Goal: Task Accomplishment & Management: Use online tool/utility

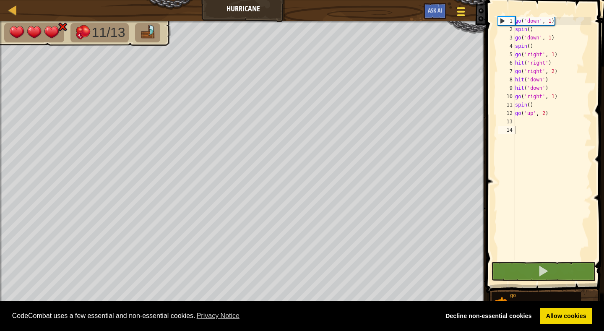
click at [460, 16] on span at bounding box center [461, 15] width 8 height 2
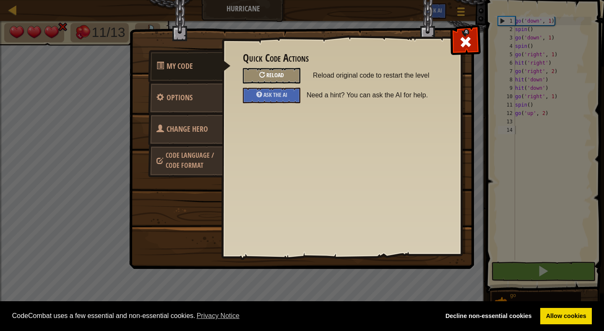
click at [286, 71] on div "Reload" at bounding box center [271, 76] width 57 height 16
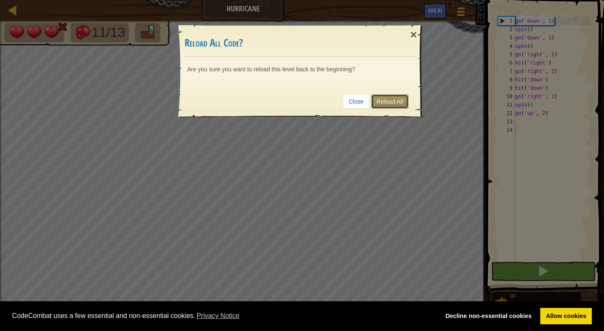
click at [386, 101] on link "Reload All" at bounding box center [389, 101] width 37 height 14
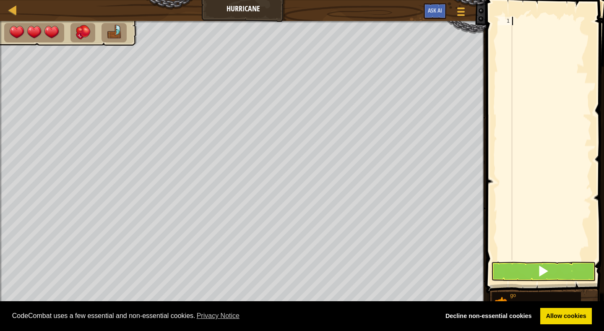
click at [278, 10] on div "Map Hurricane Game Menu Ask AI 1 הההההההההההההההההההההההההההההההההההההההההההההה…" at bounding box center [302, 165] width 604 height 331
type textarea "g"
type textarea "s"
type textarea "g"
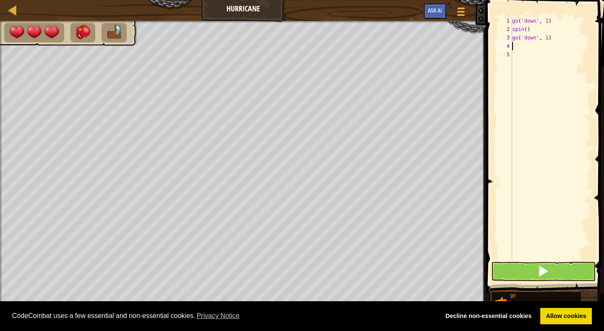
type textarea "s"
drag, startPoint x: 544, startPoint y: 268, endPoint x: 541, endPoint y: 277, distance: 8.6
click at [541, 270] on span at bounding box center [543, 271] width 12 height 12
type textarea "g"
type textarea "h"
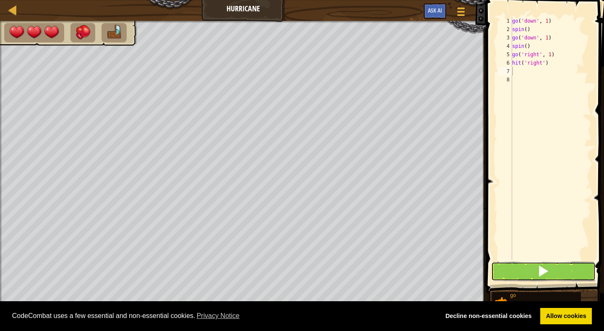
click at [545, 273] on span at bounding box center [543, 271] width 12 height 12
type textarea "g"
type textarea "go('right', 2)"
type textarea "h"
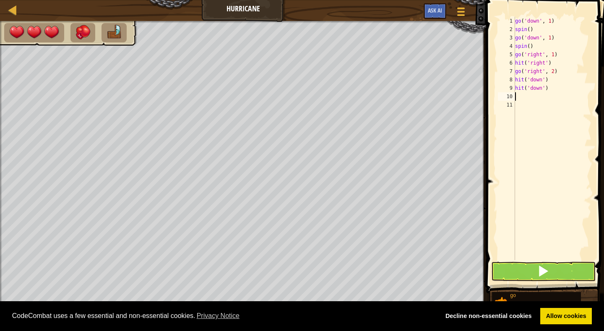
type textarea "g"
type textarea "go"
type textarea "s"
type textarea "g"
type textarea "s"
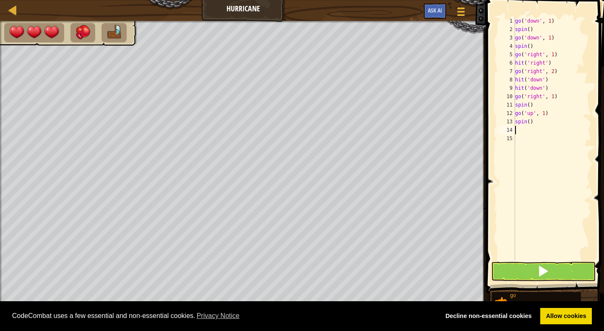
type textarea "g"
type textarea "go('up', 2)"
click at [545, 270] on span at bounding box center [543, 271] width 12 height 12
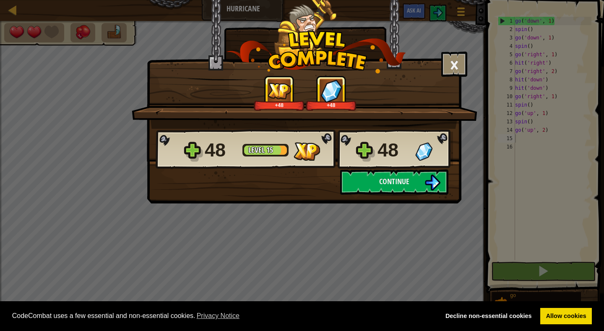
click at [545, 271] on div "× How fun was this level? Tell us more! +48 +48 Reticulating Splines... 48 Leve…" at bounding box center [302, 165] width 604 height 331
click at [394, 186] on span "Continue" at bounding box center [394, 181] width 30 height 10
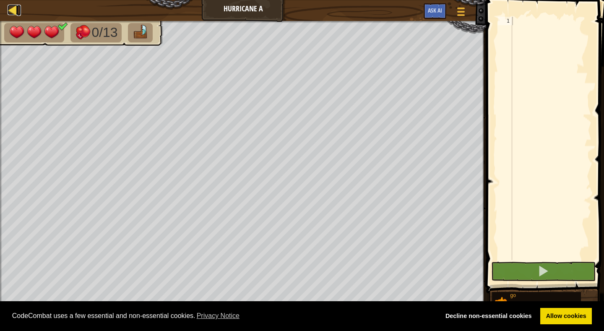
click at [12, 5] on div at bounding box center [13, 10] width 10 height 10
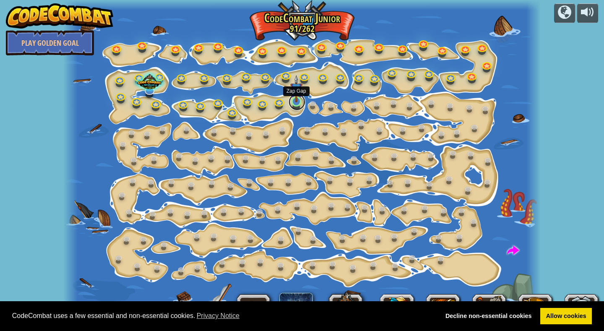
click at [294, 103] on link at bounding box center [297, 102] width 17 height 17
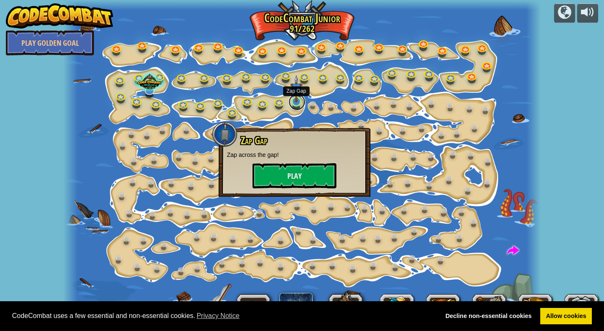
click at [294, 103] on link at bounding box center [297, 102] width 17 height 17
click at [296, 172] on button "Play" at bounding box center [294, 175] width 84 height 25
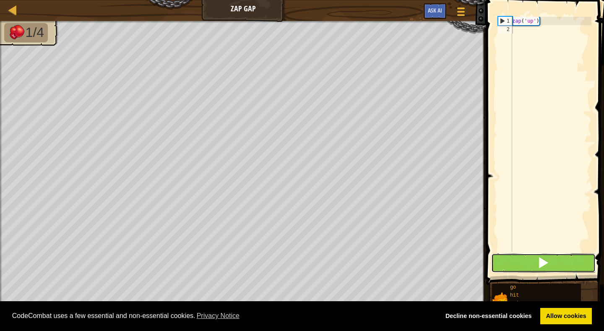
click at [546, 261] on span at bounding box center [543, 263] width 12 height 12
type textarea "z"
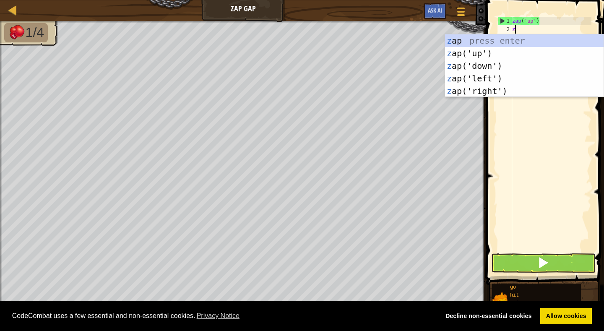
scroll to position [4, 0]
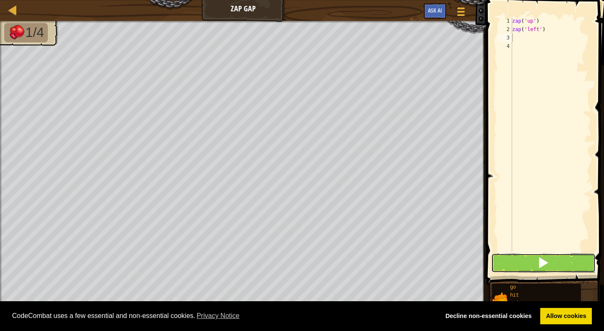
click at [547, 260] on span at bounding box center [543, 263] width 12 height 12
type textarea "z"
click at [541, 259] on span at bounding box center [543, 263] width 12 height 12
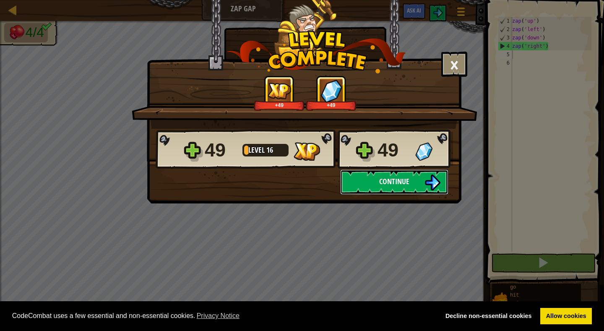
click at [397, 179] on span "Continue" at bounding box center [394, 181] width 30 height 10
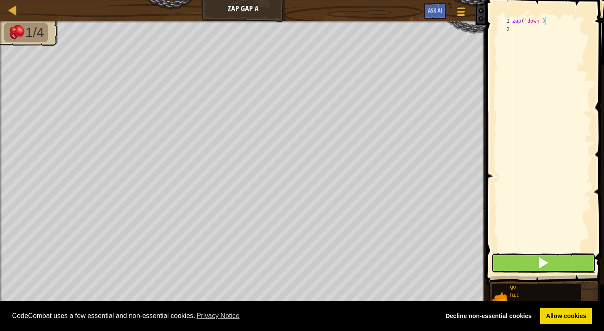
click at [540, 259] on span at bounding box center [543, 263] width 12 height 12
type textarea "z"
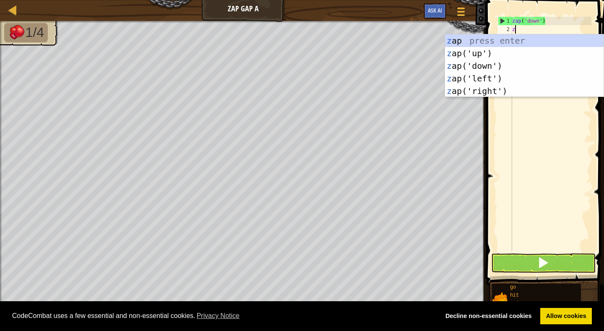
scroll to position [4, 0]
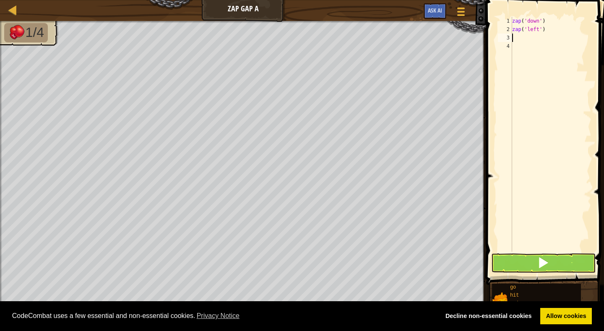
type textarea "z"
click at [544, 259] on span at bounding box center [543, 263] width 12 height 12
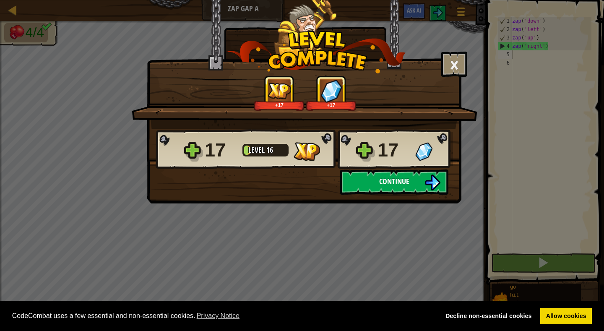
click at [404, 180] on span "Continue" at bounding box center [394, 181] width 30 height 10
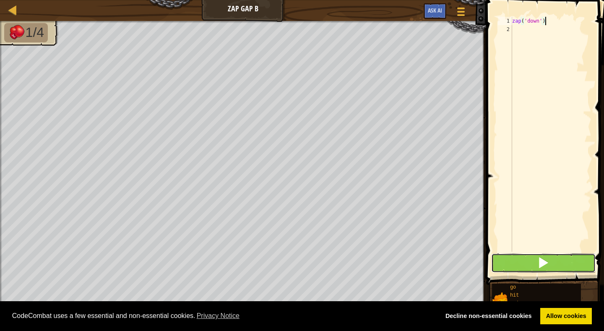
click at [546, 262] on span at bounding box center [543, 263] width 12 height 12
type textarea "zap('down')"
click at [543, 261] on span at bounding box center [543, 263] width 12 height 12
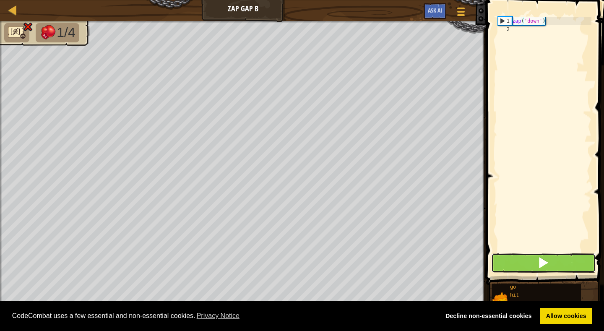
click at [545, 260] on span at bounding box center [543, 263] width 12 height 12
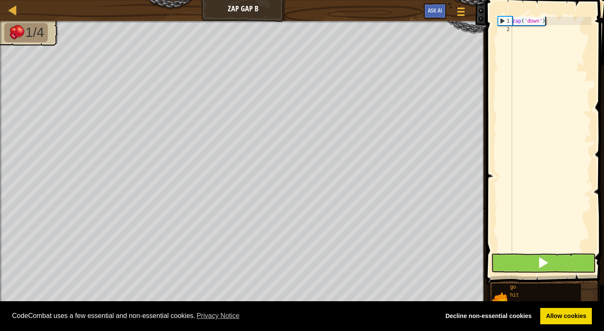
scroll to position [4, 0]
type textarea "z"
click at [544, 262] on span at bounding box center [543, 263] width 12 height 12
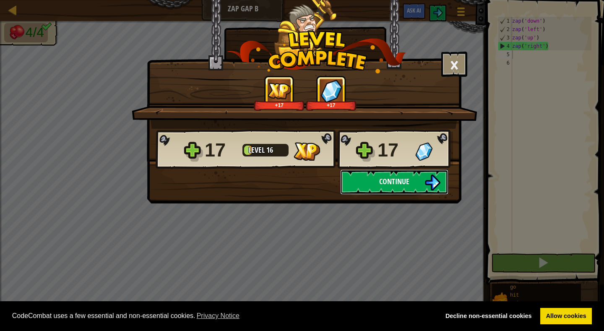
click at [388, 178] on span "Continue" at bounding box center [394, 181] width 30 height 10
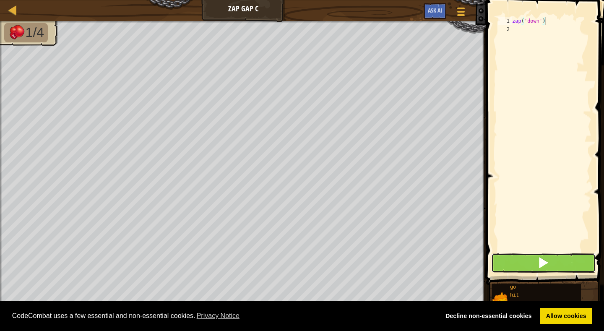
click at [543, 259] on span at bounding box center [543, 263] width 12 height 12
type textarea "zap('down')"
type textarea "z"
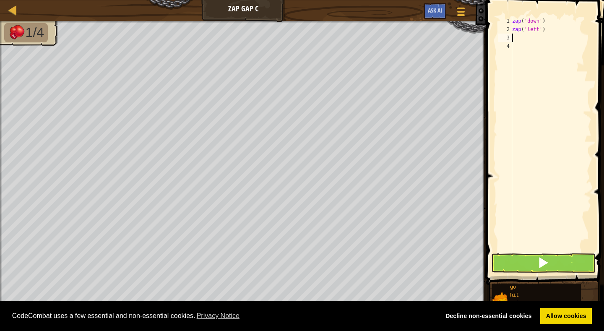
type textarea "z"
click at [543, 260] on span at bounding box center [543, 263] width 12 height 12
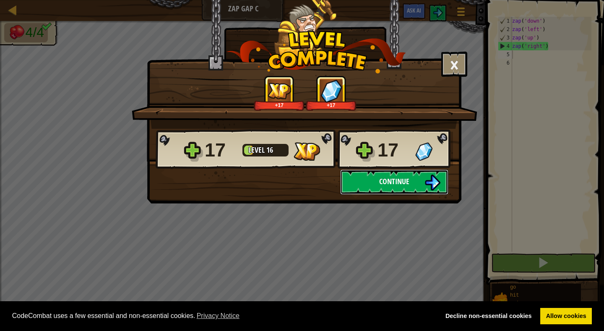
click at [393, 180] on span "Continue" at bounding box center [394, 181] width 30 height 10
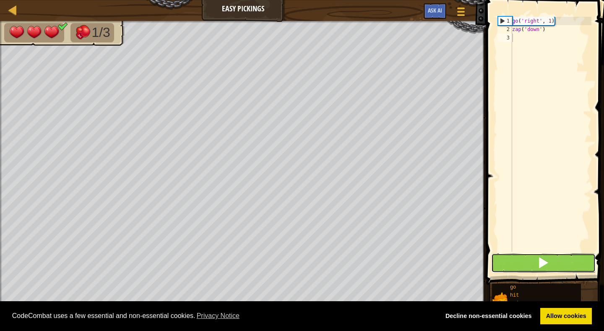
click at [542, 257] on span at bounding box center [543, 263] width 12 height 12
type textarea "g"
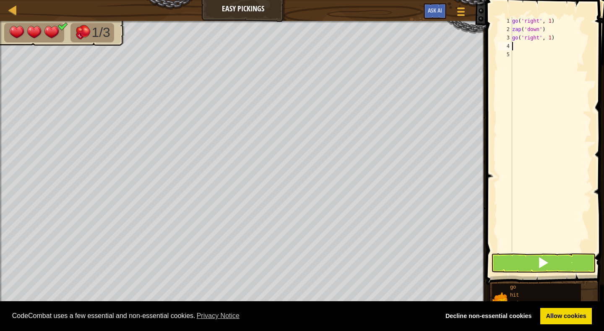
type textarea "z"
type textarea "g"
type textarea "z"
click at [545, 261] on span at bounding box center [543, 263] width 12 height 12
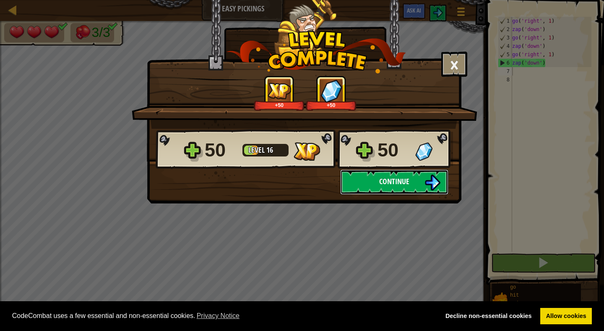
click at [397, 176] on button "Continue" at bounding box center [394, 181] width 108 height 25
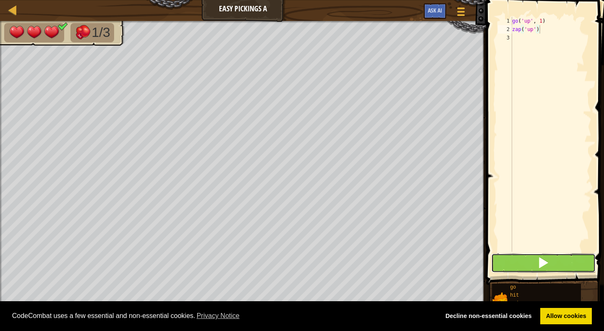
click at [542, 262] on span at bounding box center [543, 263] width 12 height 12
type textarea "zap('up')"
type textarea "g"
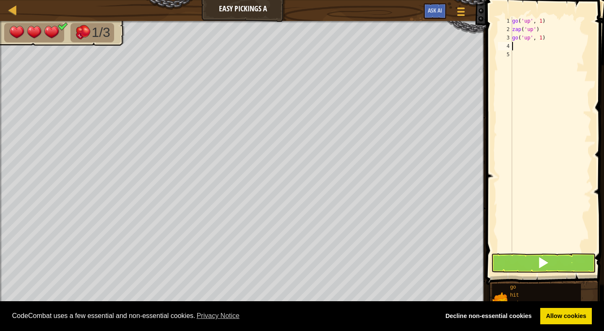
type textarea "z"
type textarea "g"
type textarea "z"
click at [543, 261] on span at bounding box center [543, 263] width 12 height 12
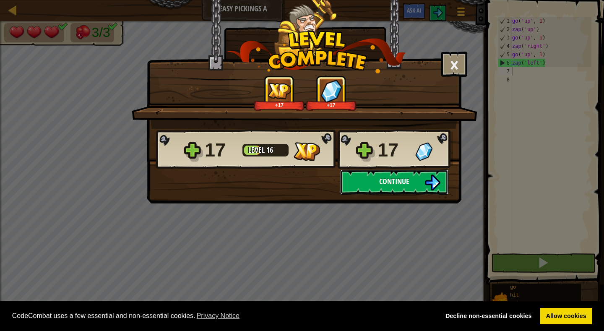
click at [395, 182] on span "Continue" at bounding box center [394, 181] width 30 height 10
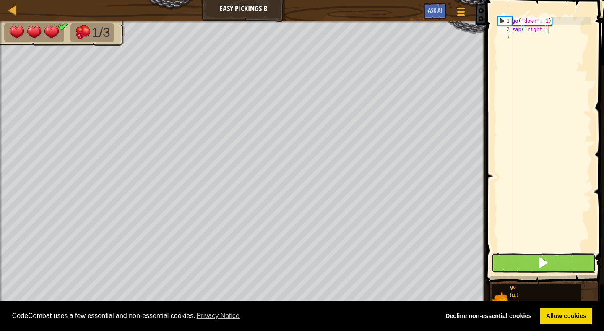
click at [546, 263] on span at bounding box center [543, 263] width 12 height 12
type textarea "zap('right')"
click at [551, 264] on button at bounding box center [543, 262] width 104 height 19
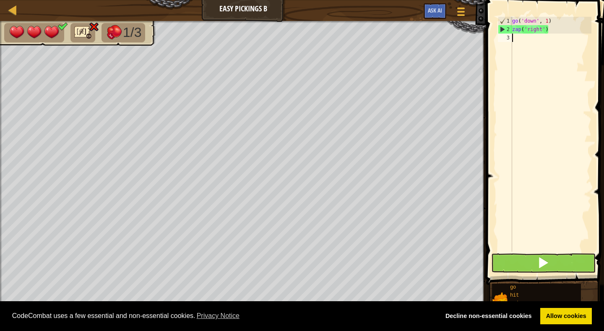
type textarea "z"
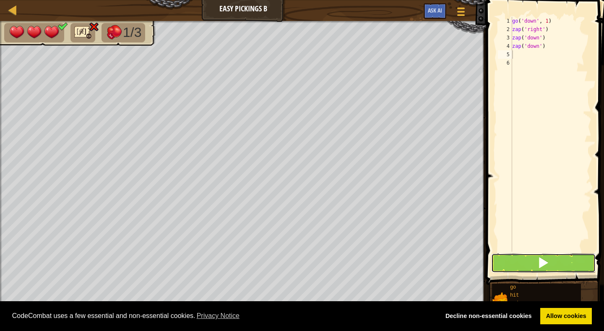
click at [546, 260] on span at bounding box center [543, 263] width 12 height 12
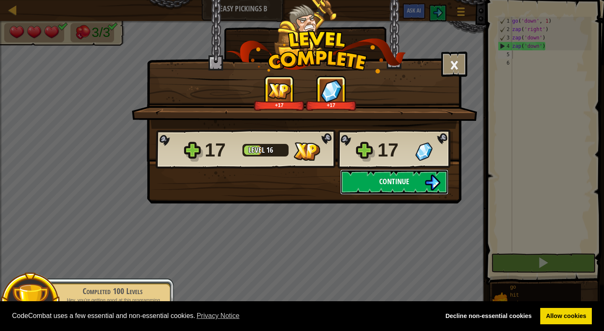
click at [392, 177] on span "Continue" at bounding box center [394, 181] width 30 height 10
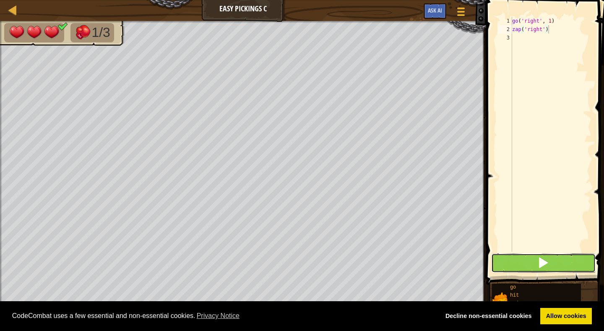
click at [547, 257] on span at bounding box center [543, 263] width 12 height 12
type textarea "zap('right')"
type textarea "g"
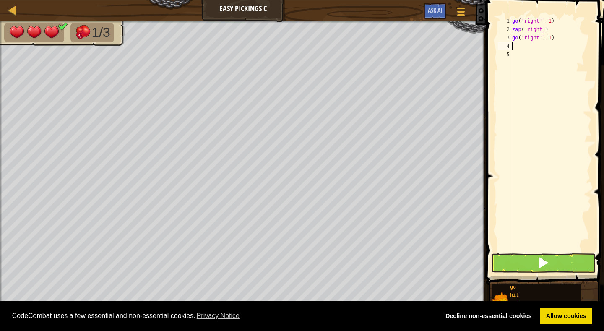
type textarea "z"
click at [560, 263] on button at bounding box center [543, 262] width 104 height 19
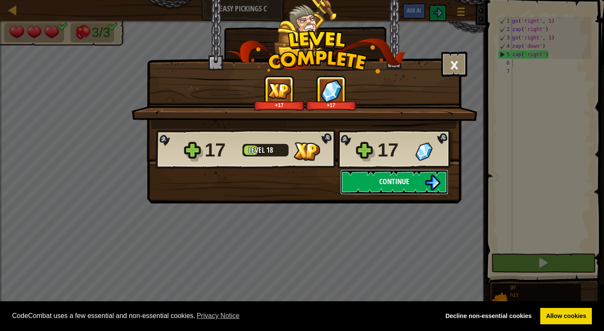
click at [390, 181] on span "Continue" at bounding box center [394, 181] width 30 height 10
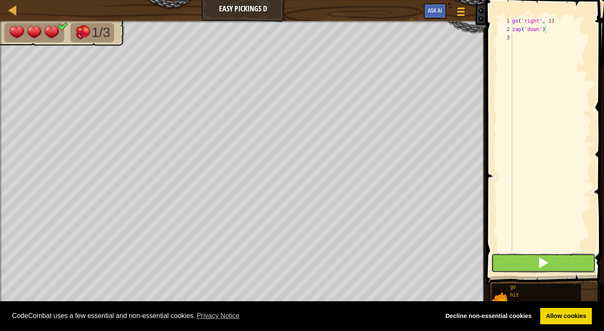
click at [543, 261] on span at bounding box center [543, 263] width 12 height 12
type textarea "zap('down')"
click at [541, 263] on span at bounding box center [543, 263] width 12 height 12
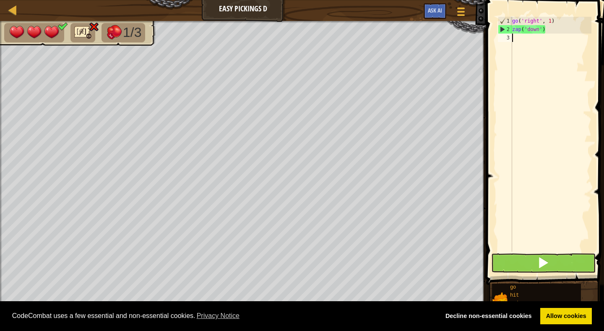
type textarea "g"
type textarea "z"
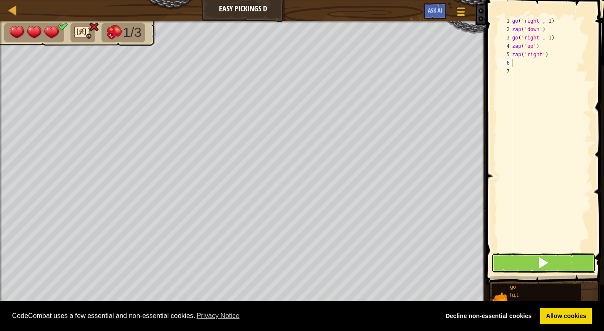
click at [542, 258] on span at bounding box center [543, 263] width 12 height 12
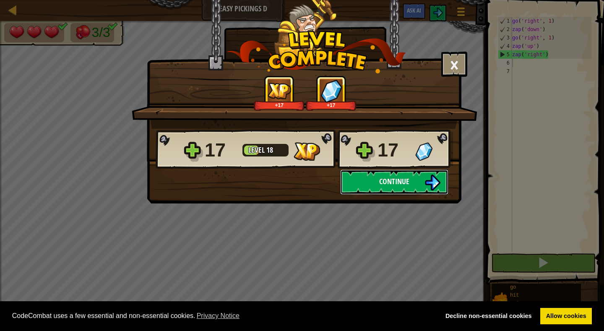
click at [387, 178] on span "Continue" at bounding box center [394, 181] width 30 height 10
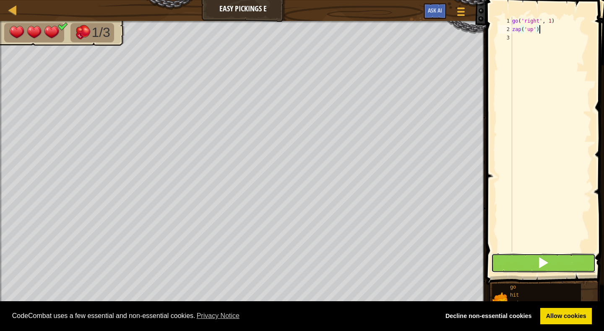
click at [541, 263] on span at bounding box center [543, 263] width 12 height 12
type textarea "zap('up')"
type textarea "g"
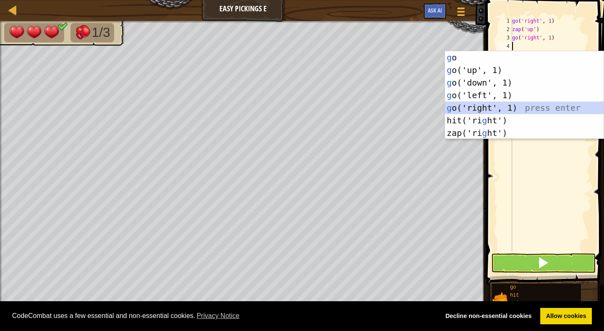
type textarea "z"
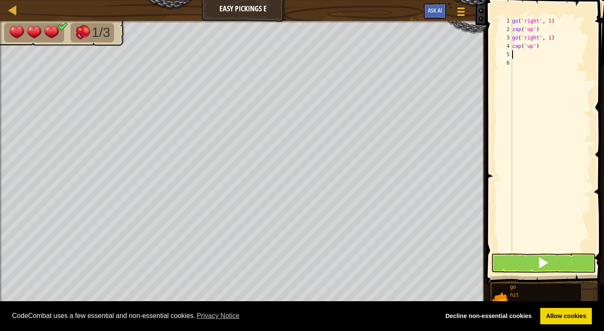
type textarea "g"
type textarea "z"
click at [544, 255] on button at bounding box center [543, 262] width 104 height 19
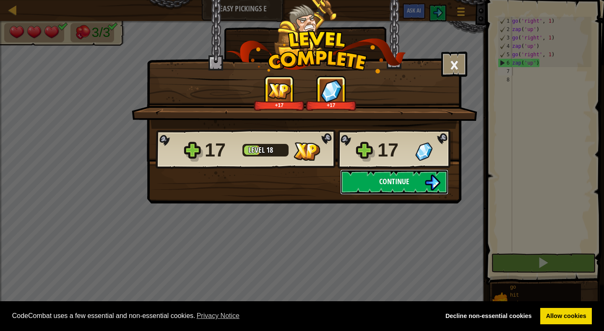
click at [399, 180] on span "Continue" at bounding box center [394, 181] width 30 height 10
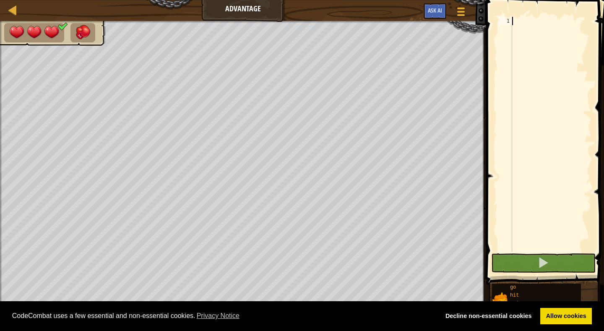
type textarea "z"
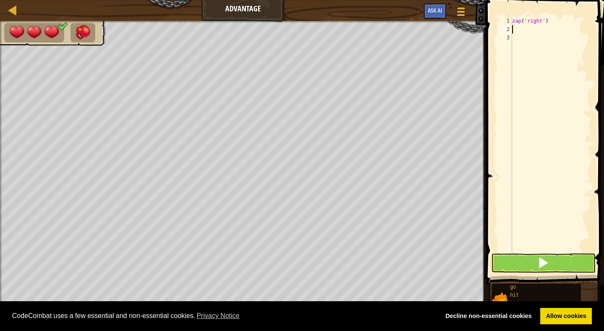
type textarea "z"
click at [542, 260] on span at bounding box center [543, 263] width 12 height 12
type textarea "z"
click at [539, 260] on span at bounding box center [543, 263] width 12 height 12
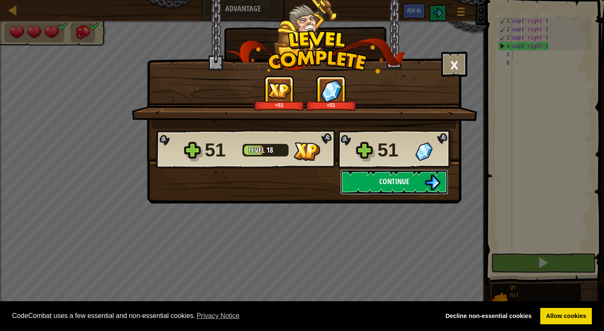
click at [386, 183] on span "Continue" at bounding box center [394, 181] width 30 height 10
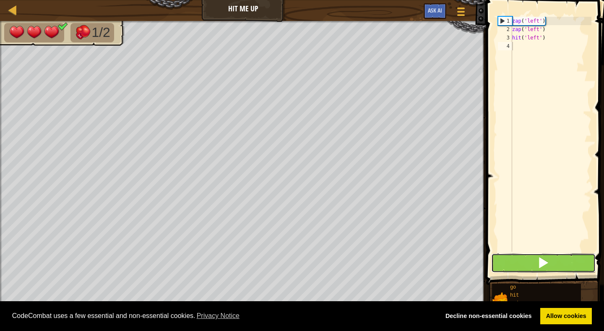
click at [543, 262] on span at bounding box center [543, 263] width 12 height 12
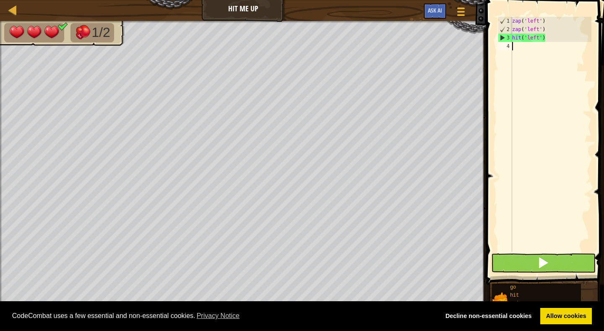
type textarea "g"
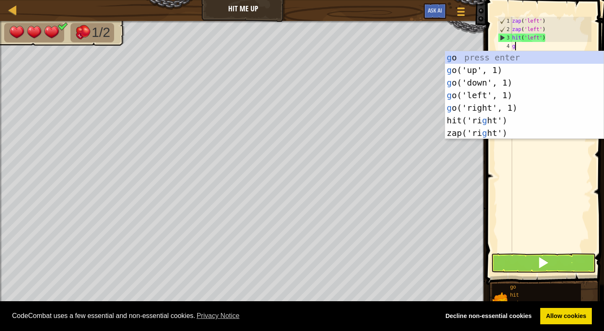
scroll to position [4, 0]
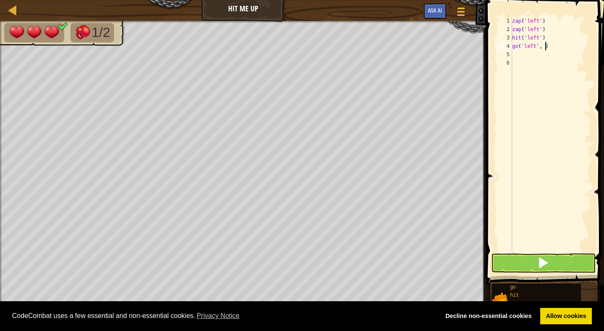
type textarea "go('left', 2)"
type textarea "z"
type textarea "h"
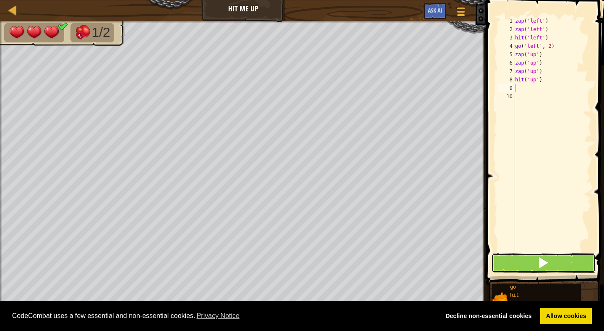
click at [544, 258] on span at bounding box center [543, 263] width 12 height 12
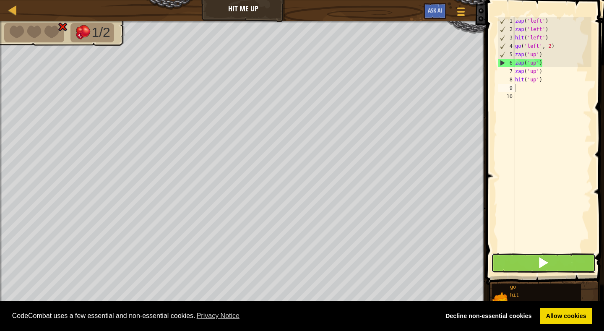
click at [544, 258] on span at bounding box center [543, 263] width 12 height 12
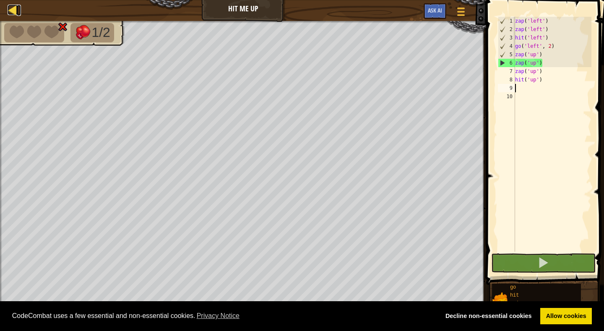
click at [16, 11] on div at bounding box center [13, 10] width 10 height 10
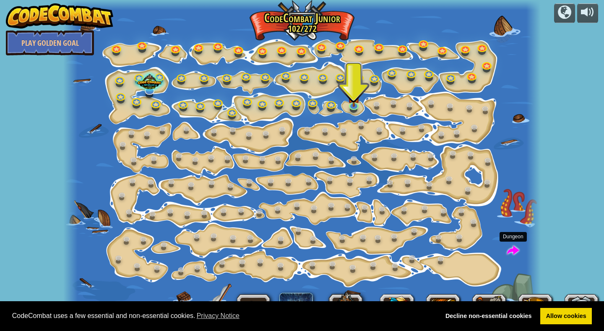
click at [512, 248] on span at bounding box center [513, 251] width 12 height 12
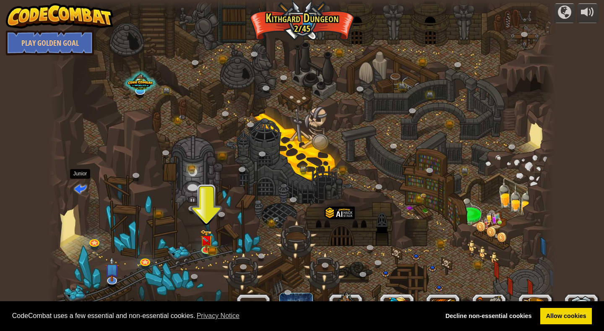
click at [78, 191] on span at bounding box center [80, 188] width 12 height 12
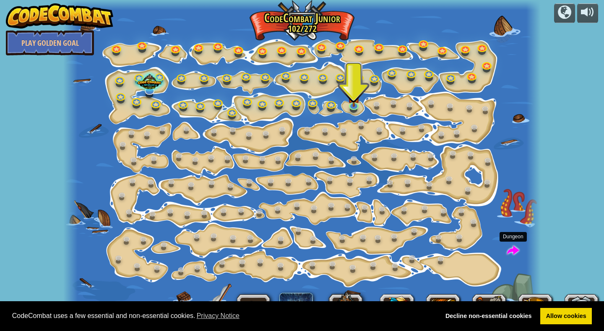
click at [515, 254] on span at bounding box center [513, 251] width 12 height 12
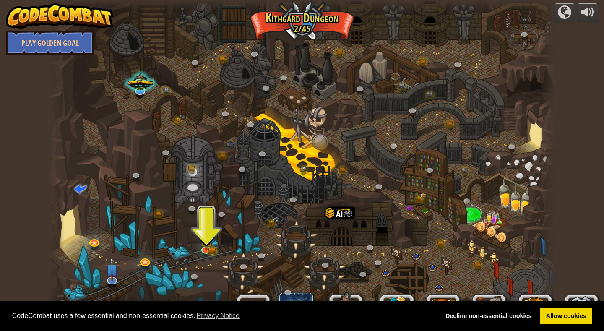
click at [530, 135] on div at bounding box center [302, 165] width 506 height 331
click at [80, 190] on span at bounding box center [80, 188] width 12 height 12
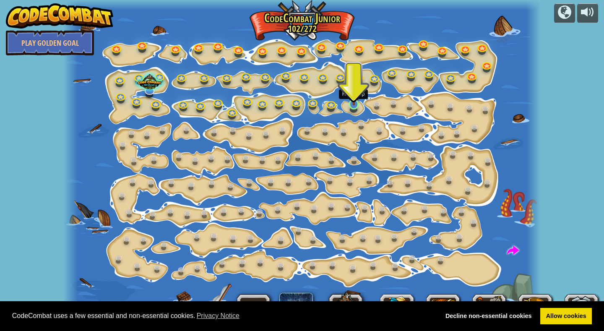
click at [353, 104] on img at bounding box center [354, 91] width 12 height 27
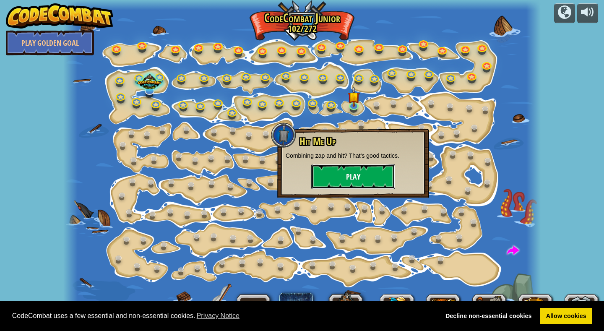
click at [354, 173] on button "Play" at bounding box center [353, 176] width 84 height 25
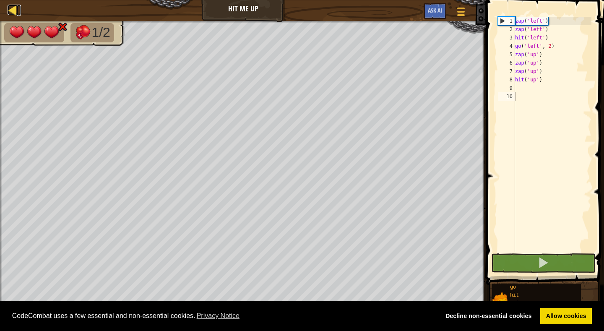
click at [16, 6] on div at bounding box center [13, 10] width 10 height 10
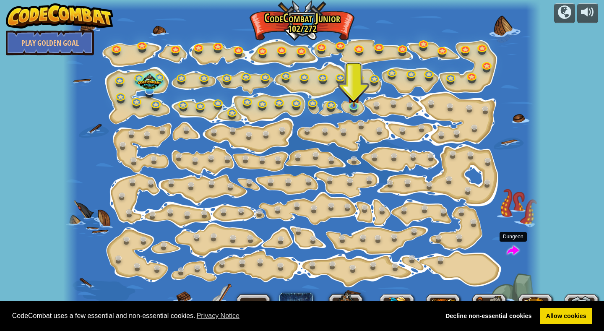
click at [512, 250] on span at bounding box center [513, 251] width 12 height 12
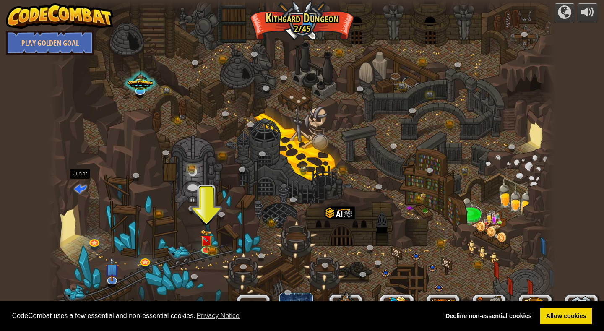
click at [81, 187] on span at bounding box center [80, 188] width 12 height 12
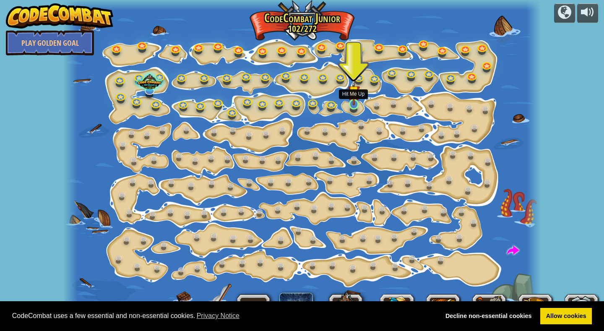
click at [355, 104] on img at bounding box center [354, 91] width 12 height 27
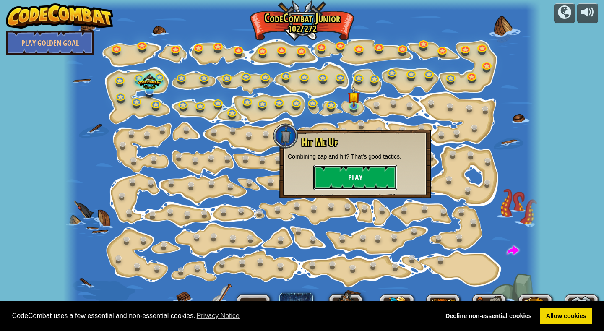
click at [357, 176] on button "Play" at bounding box center [355, 177] width 84 height 25
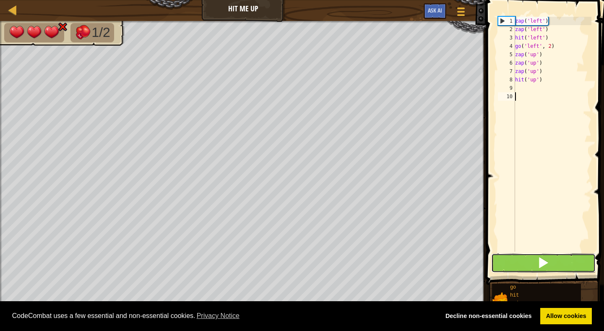
click at [542, 258] on span at bounding box center [543, 263] width 12 height 12
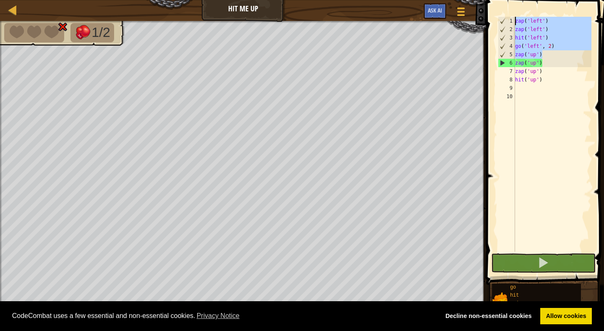
drag, startPoint x: 541, startPoint y: 54, endPoint x: 539, endPoint y: 11, distance: 42.8
click at [539, 11] on div "1 2 3 4 5 6 7 8 9 10 zap ( 'left' ) zap ( 'left' ) hit ( 'left' ) go ( 'left' ,…" at bounding box center [544, 159] width 120 height 310
type textarea "zap('left') zap('left')"
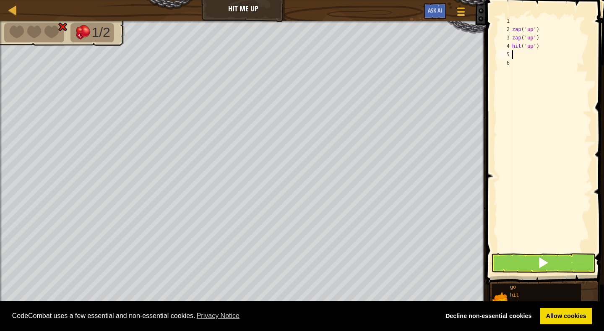
click at [546, 52] on div "zap ( 'up' ) zap ( 'up' ) hit ( 'up' )" at bounding box center [550, 143] width 81 height 252
type textarea "h"
type textarea "z"
click at [553, 58] on div at bounding box center [550, 143] width 81 height 252
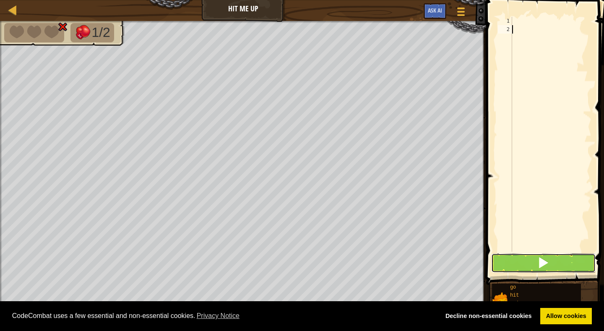
click at [547, 261] on span at bounding box center [543, 263] width 12 height 12
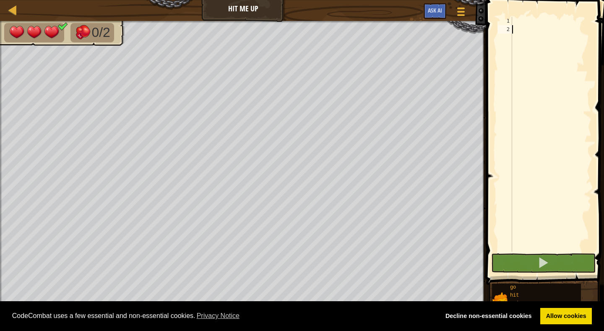
type textarea "z"
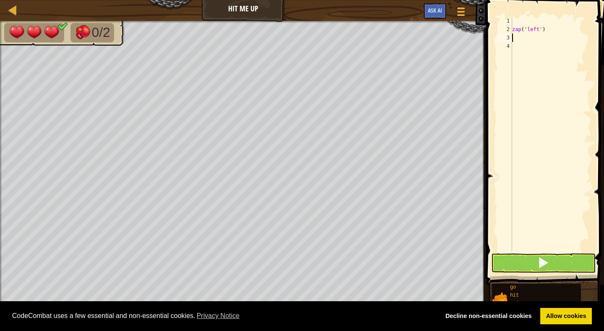
type textarea "zap('left')"
click at [549, 261] on button at bounding box center [543, 262] width 104 height 19
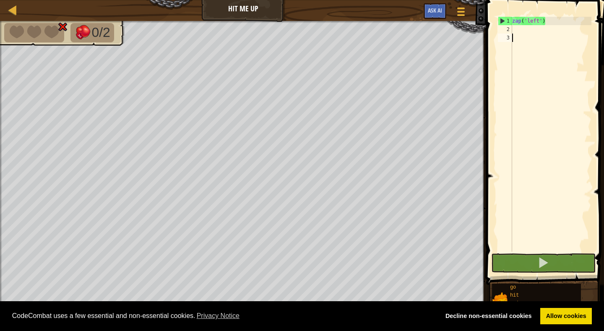
click at [520, 36] on div "zap ( 'left' )" at bounding box center [550, 143] width 81 height 252
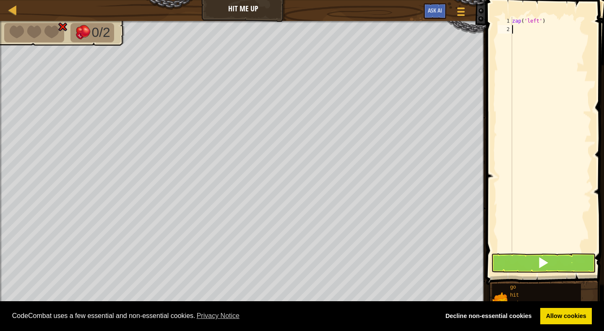
type textarea "z"
click at [538, 267] on span at bounding box center [543, 263] width 12 height 12
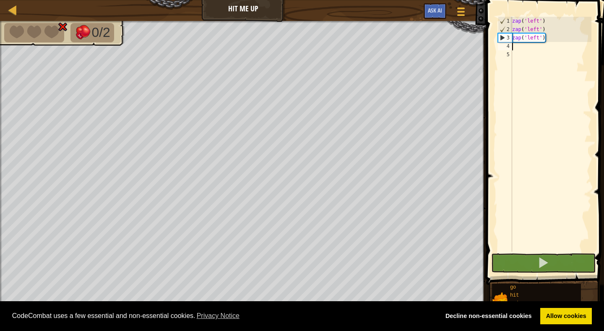
click at [519, 49] on div "zap ( 'left' ) zap ( 'left' ) zap ( 'left' )" at bounding box center [550, 143] width 81 height 252
type textarea "z"
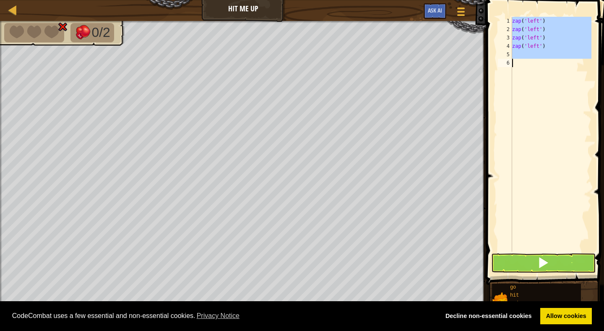
type textarea "g"
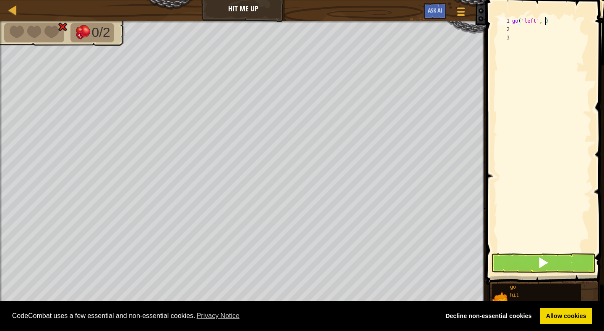
type textarea "go('left', 2)"
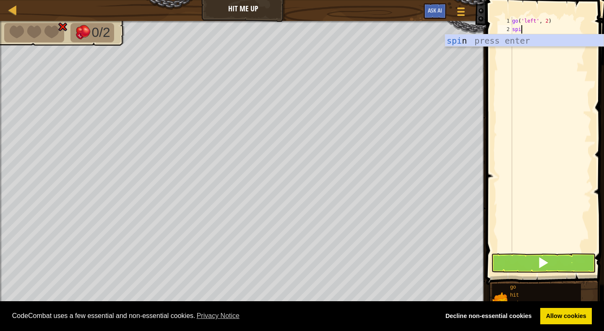
type textarea "spin"
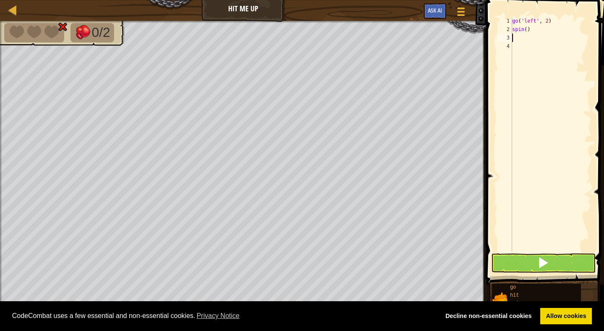
type textarea "s"
click at [550, 260] on button at bounding box center [543, 262] width 104 height 19
type textarea "z"
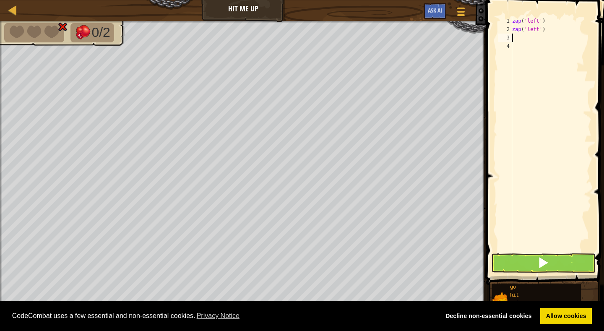
type textarea "h"
click at [535, 265] on button at bounding box center [543, 262] width 104 height 19
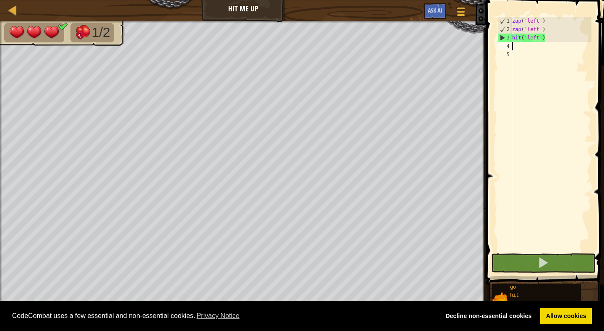
type textarea "g"
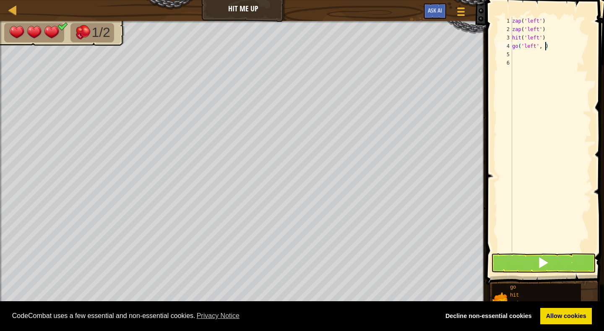
type textarea "go('left', 2)"
type textarea "h"
click at [530, 266] on button at bounding box center [543, 262] width 104 height 19
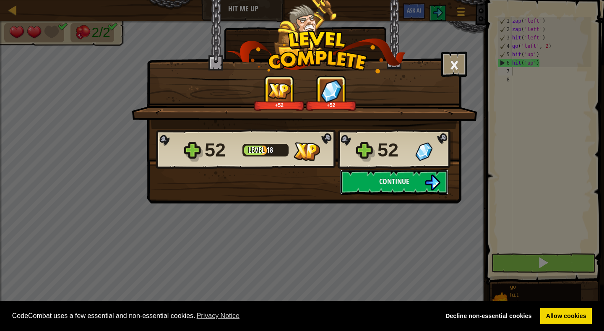
click button "Continue" at bounding box center [394, 181] width 108 height 25
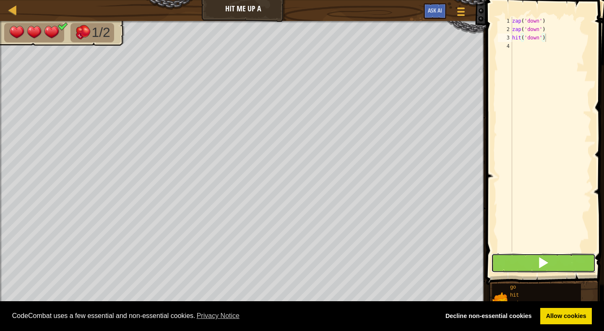
click at [538, 260] on span at bounding box center [543, 263] width 12 height 12
type textarea "z"
type textarea "h"
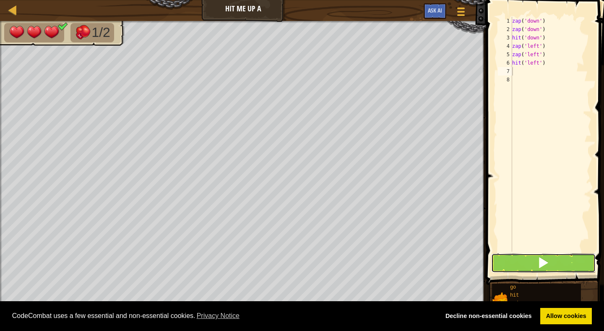
click at [543, 260] on span at bounding box center [543, 263] width 12 height 12
